Goal: Transaction & Acquisition: Book appointment/travel/reservation

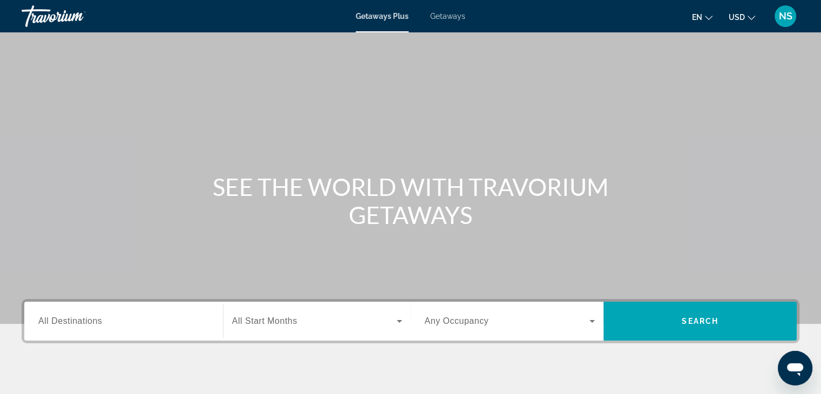
click at [45, 321] on span "All Destinations" at bounding box center [70, 320] width 64 height 9
click at [45, 321] on input "Destination All Destinations" at bounding box center [123, 321] width 171 height 13
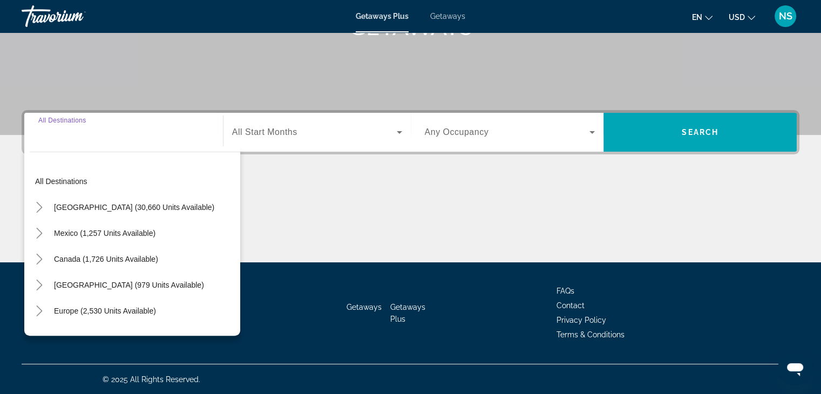
scroll to position [189, 0]
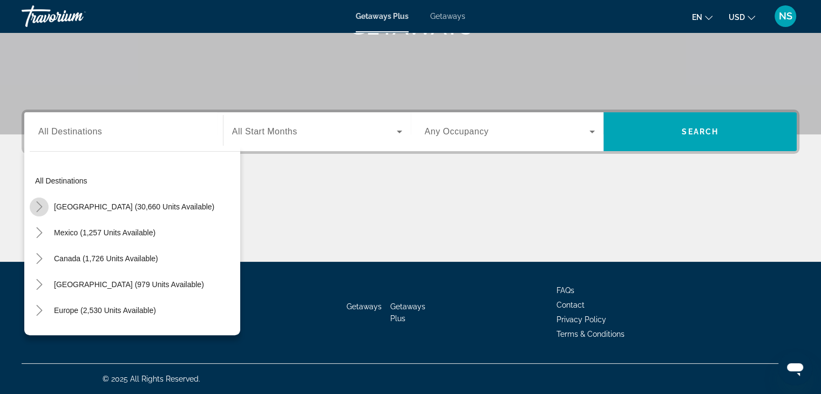
click at [39, 210] on icon "Toggle United States (30,660 units available)" at bounding box center [39, 206] width 11 height 11
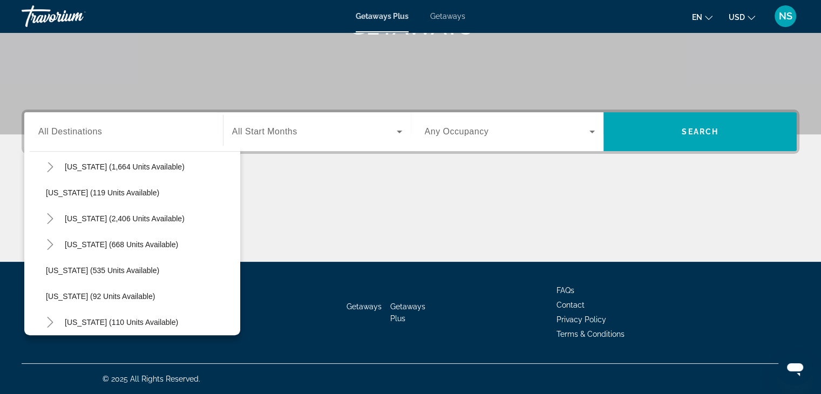
scroll to position [528, 0]
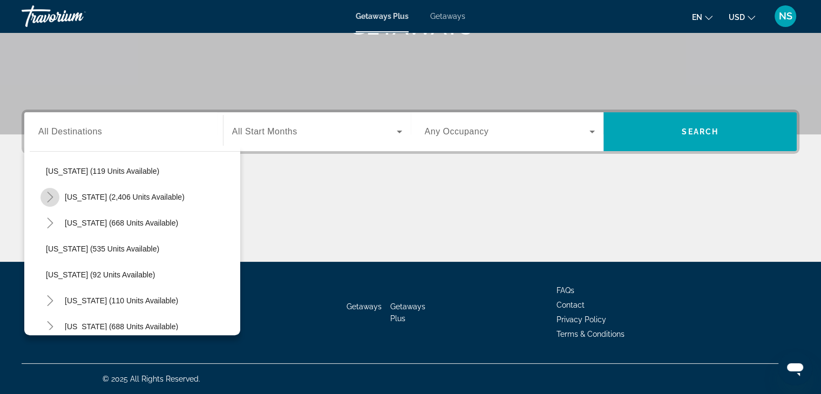
click at [47, 193] on icon "Toggle Nevada (2,406 units available)" at bounding box center [50, 197] width 6 height 11
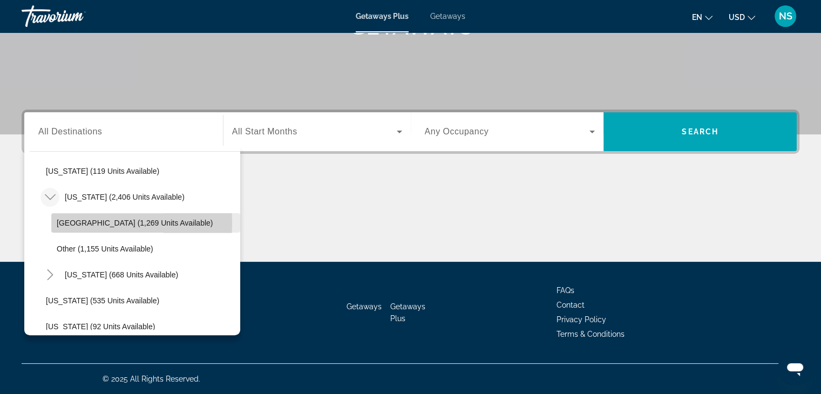
click at [60, 222] on span "[GEOGRAPHIC_DATA] (1,269 units available)" at bounding box center [135, 223] width 156 height 9
type input "**********"
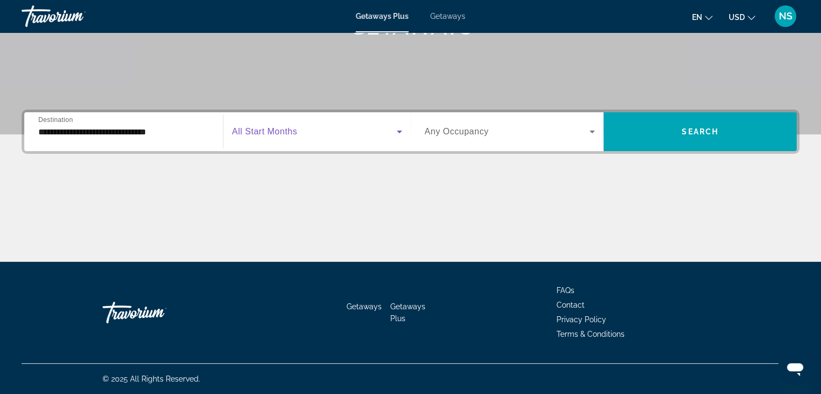
click at [398, 131] on icon "Search widget" at bounding box center [399, 132] width 5 height 3
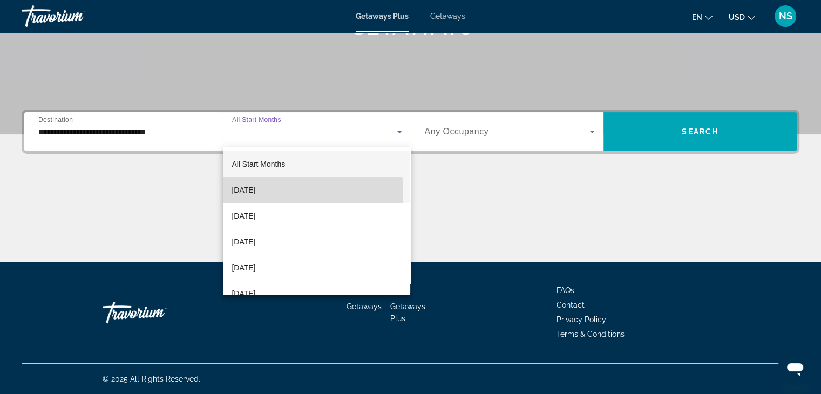
click at [294, 191] on mat-option "[DATE]" at bounding box center [316, 190] width 187 height 26
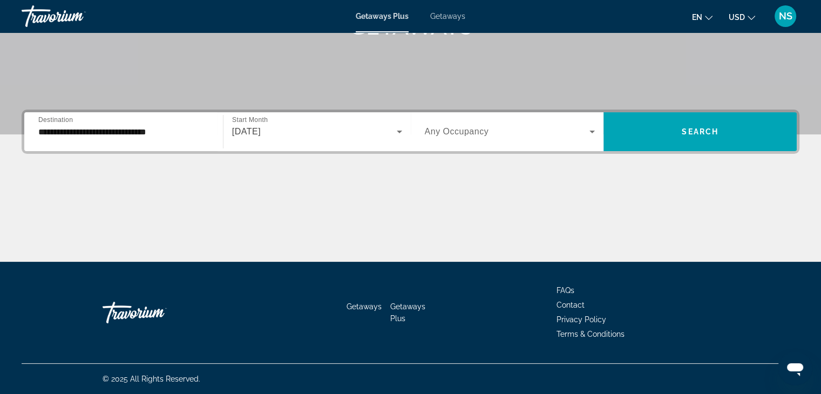
drag, startPoint x: 467, startPoint y: 164, endPoint x: 597, endPoint y: 145, distance: 130.9
click at [597, 145] on div "**********" at bounding box center [410, 186] width 821 height 152
click at [592, 131] on icon "Search widget" at bounding box center [591, 132] width 5 height 3
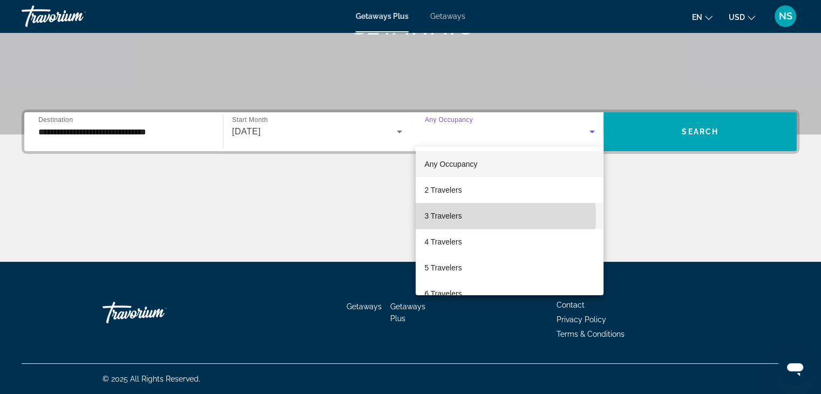
click at [450, 217] on span "3 Travelers" at bounding box center [442, 215] width 37 height 13
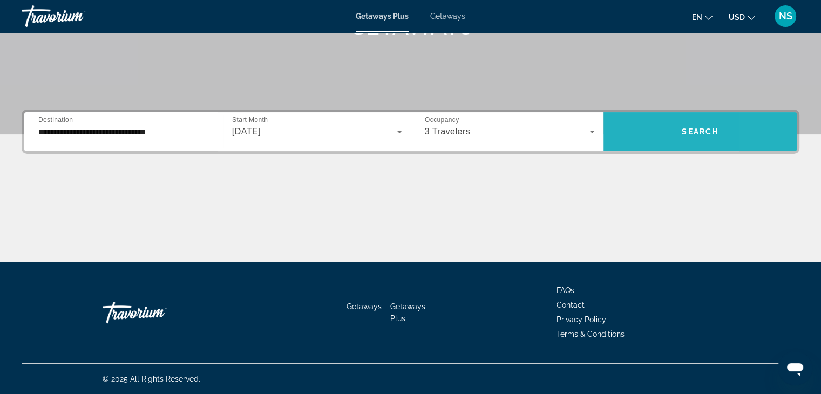
click at [776, 135] on span "Search widget" at bounding box center [699, 132] width 193 height 26
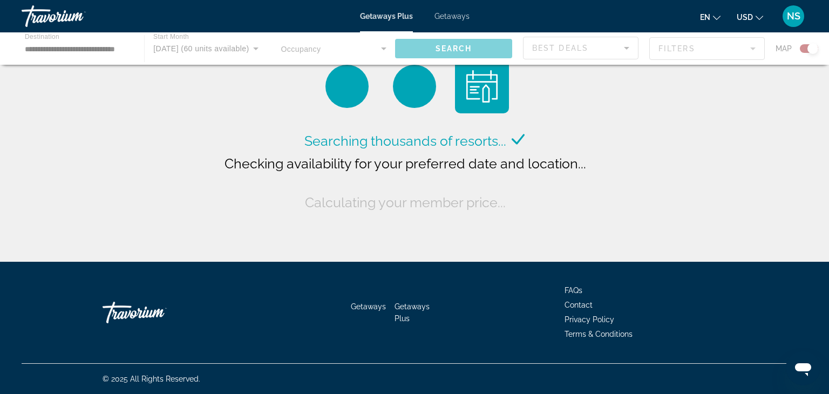
click at [776, 135] on div "Searching thousands of resorts... Checking availability for your preferred date…" at bounding box center [414, 133] width 829 height 267
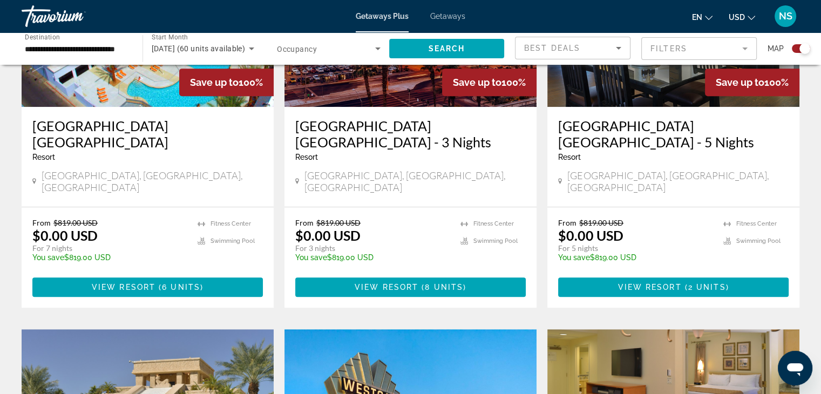
scroll to position [497, 0]
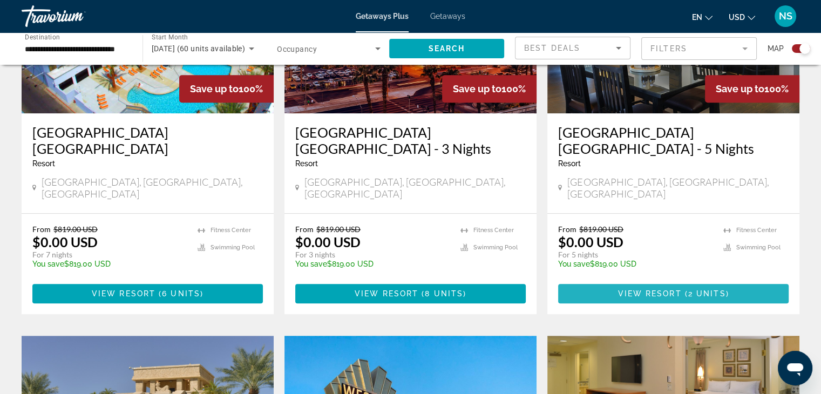
click at [661, 289] on span "View Resort" at bounding box center [649, 293] width 64 height 9
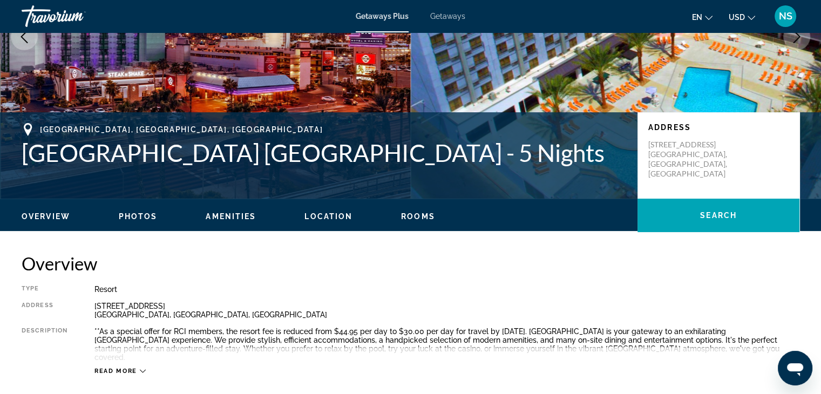
scroll to position [153, 0]
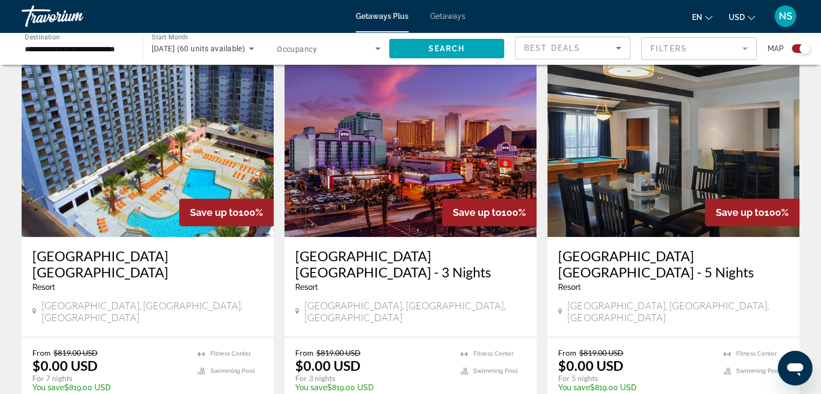
scroll to position [374, 0]
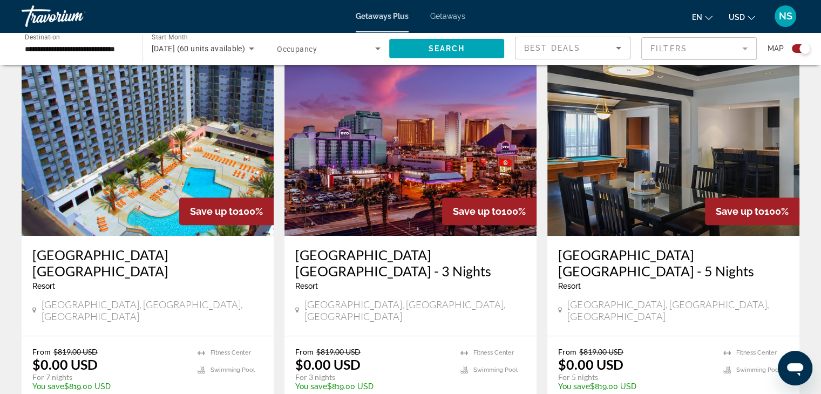
click at [421, 253] on h3 "[GEOGRAPHIC_DATA] [GEOGRAPHIC_DATA] - 3 Nights" at bounding box center [410, 263] width 230 height 32
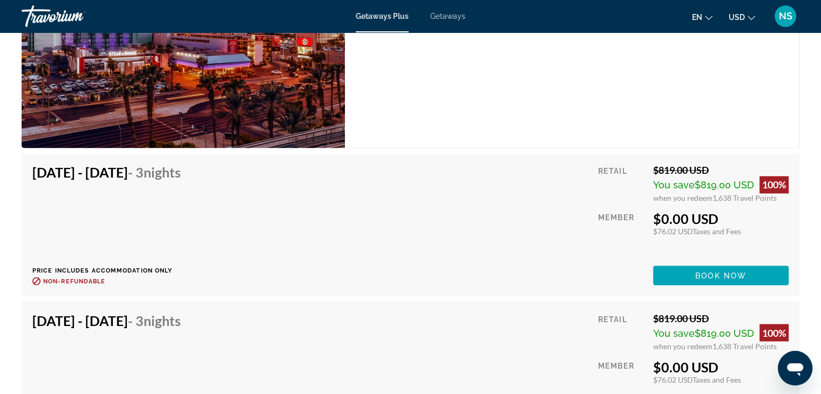
scroll to position [1799, 0]
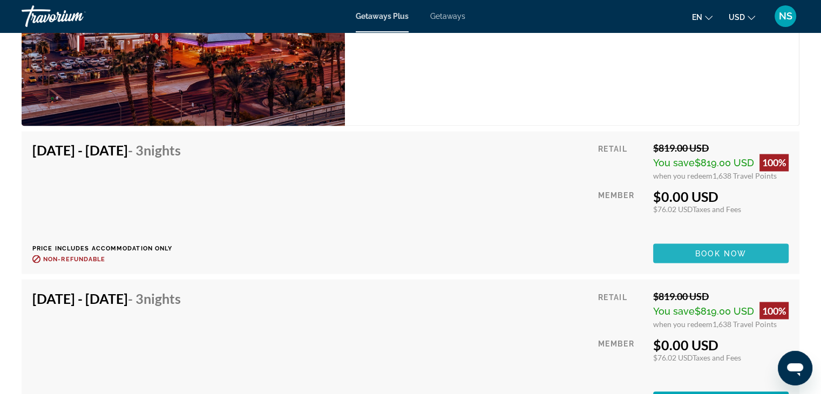
click at [701, 249] on span "Book now" at bounding box center [720, 253] width 51 height 9
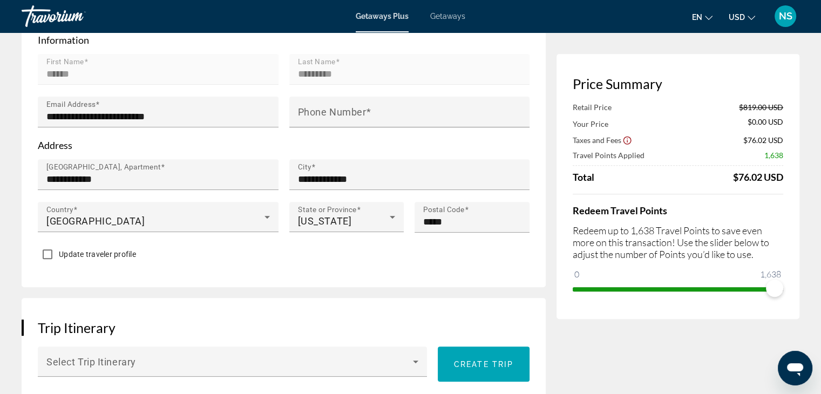
scroll to position [381, 0]
